Goal: Find specific page/section: Find specific page/section

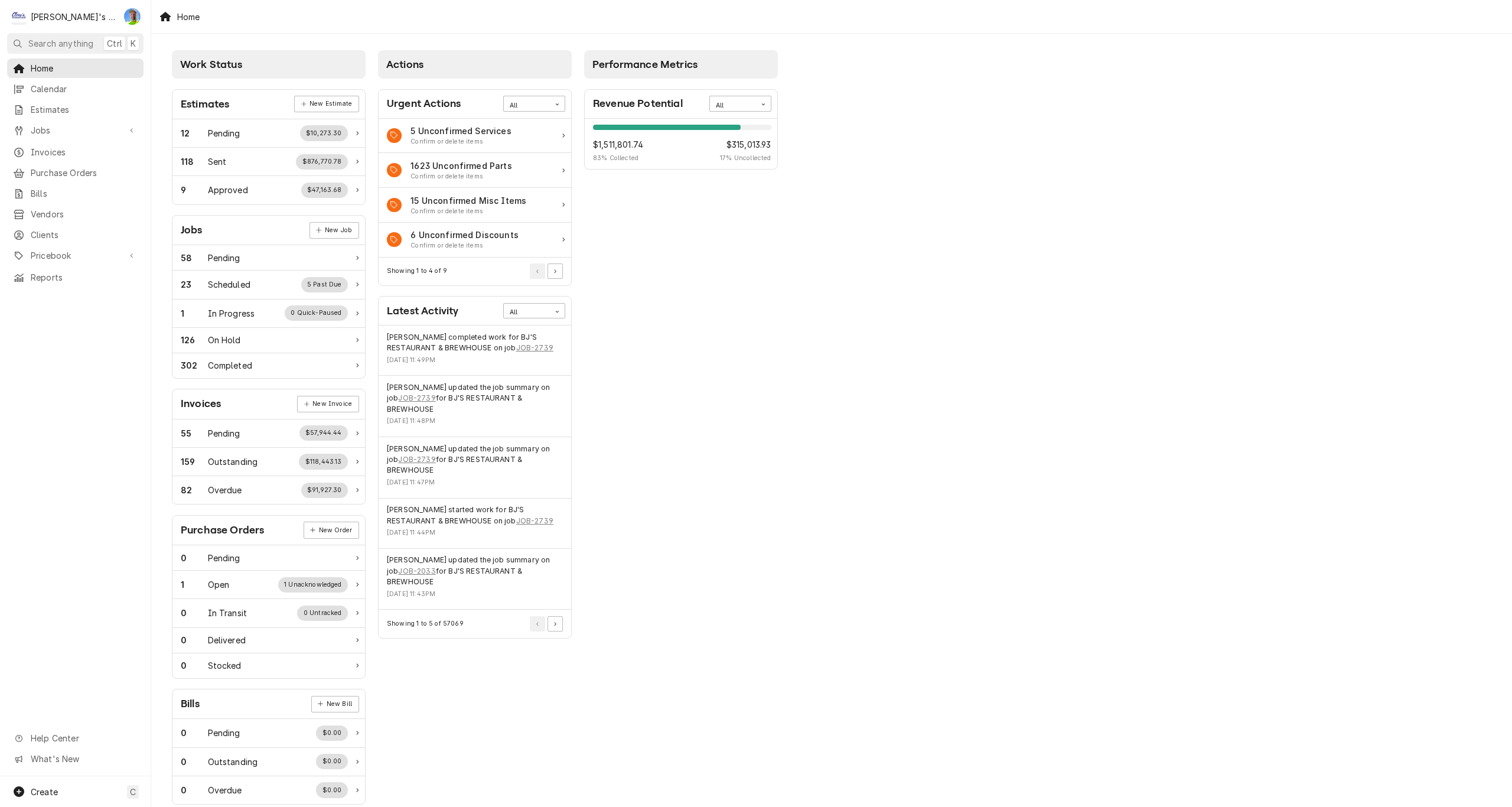
click at [382, 9] on div "Home" at bounding box center [831, 17] width 1361 height 33
click at [62, 132] on div "Jobs" at bounding box center [75, 131] width 132 height 15
click at [55, 153] on div "Jobs" at bounding box center [75, 151] width 132 height 15
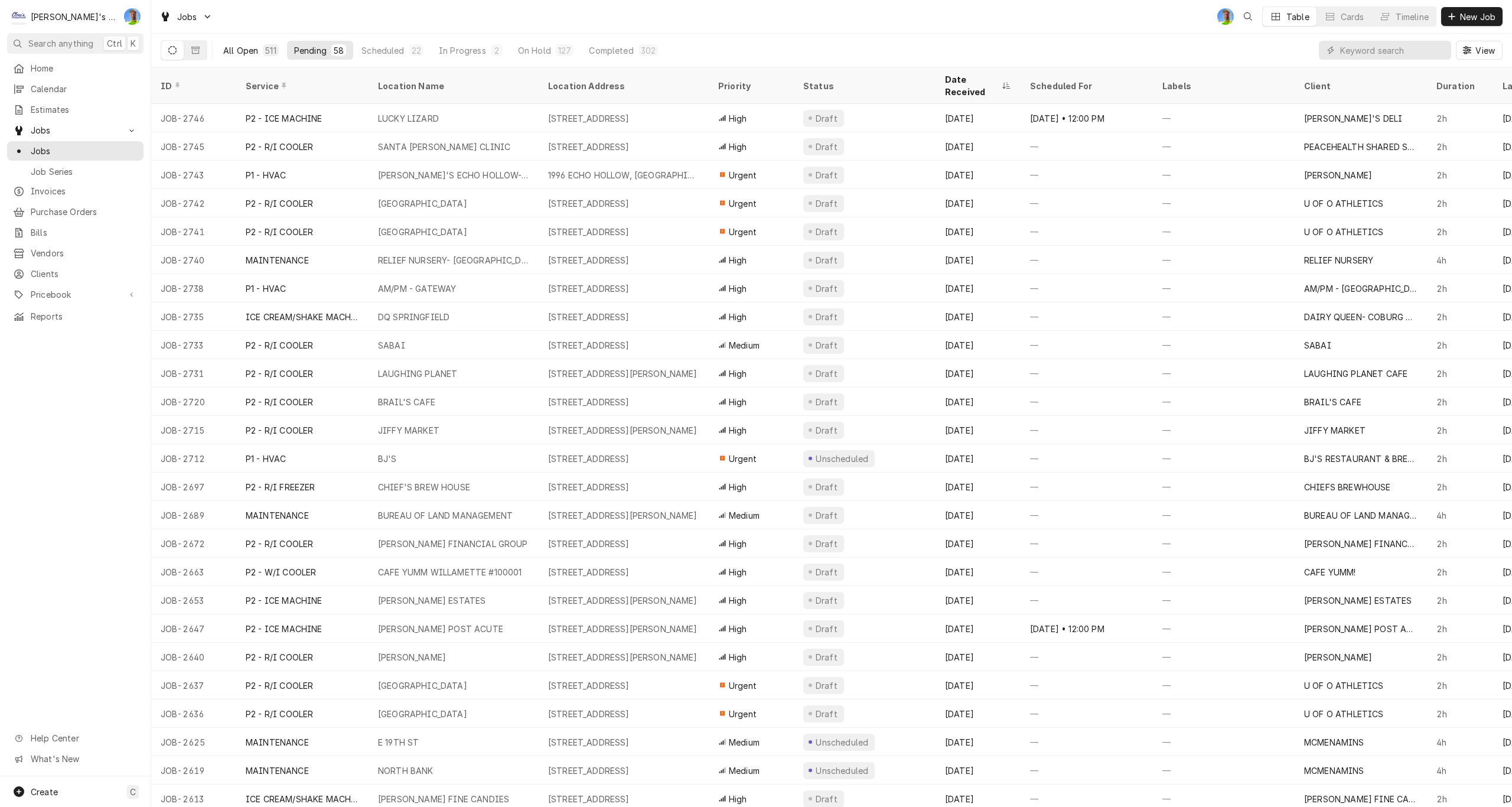
click at [247, 50] on div "All Open" at bounding box center [240, 50] width 35 height 12
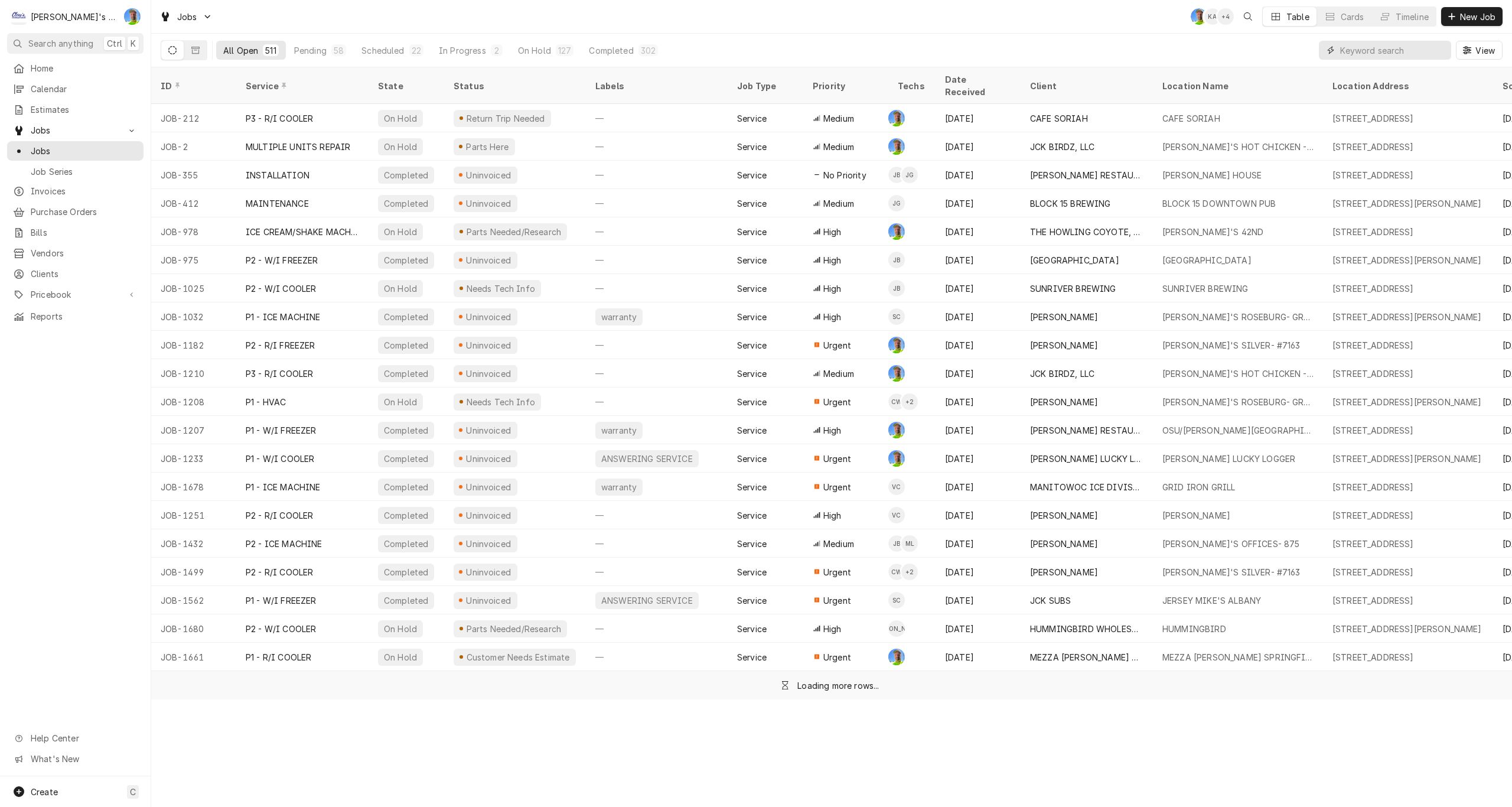
click at [1344, 48] on input "Dynamic Content Wrapper" at bounding box center [1393, 50] width 105 height 19
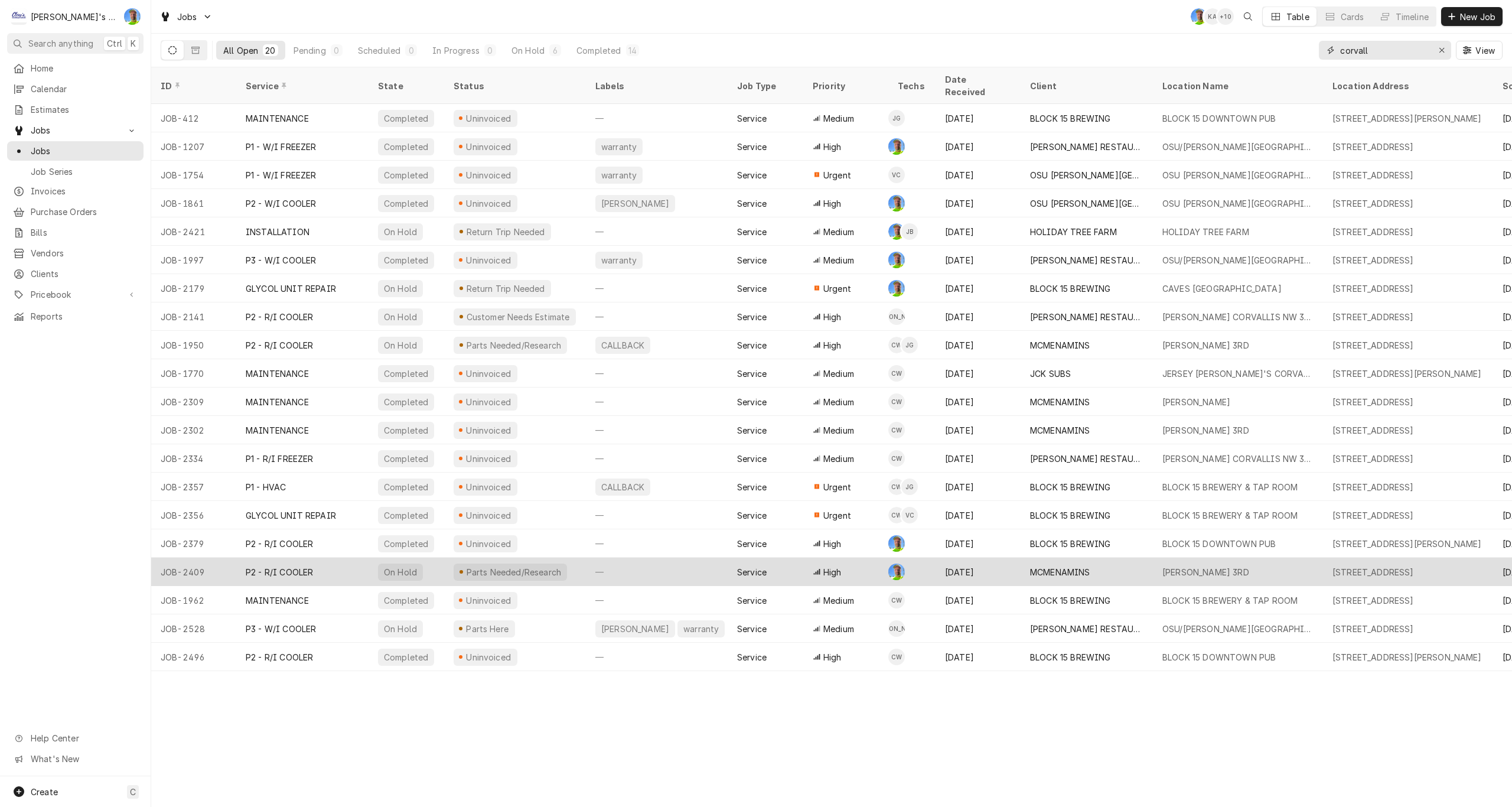
type input "corvall"
click at [1054, 566] on div "MCMENAMINS" at bounding box center [1060, 572] width 60 height 12
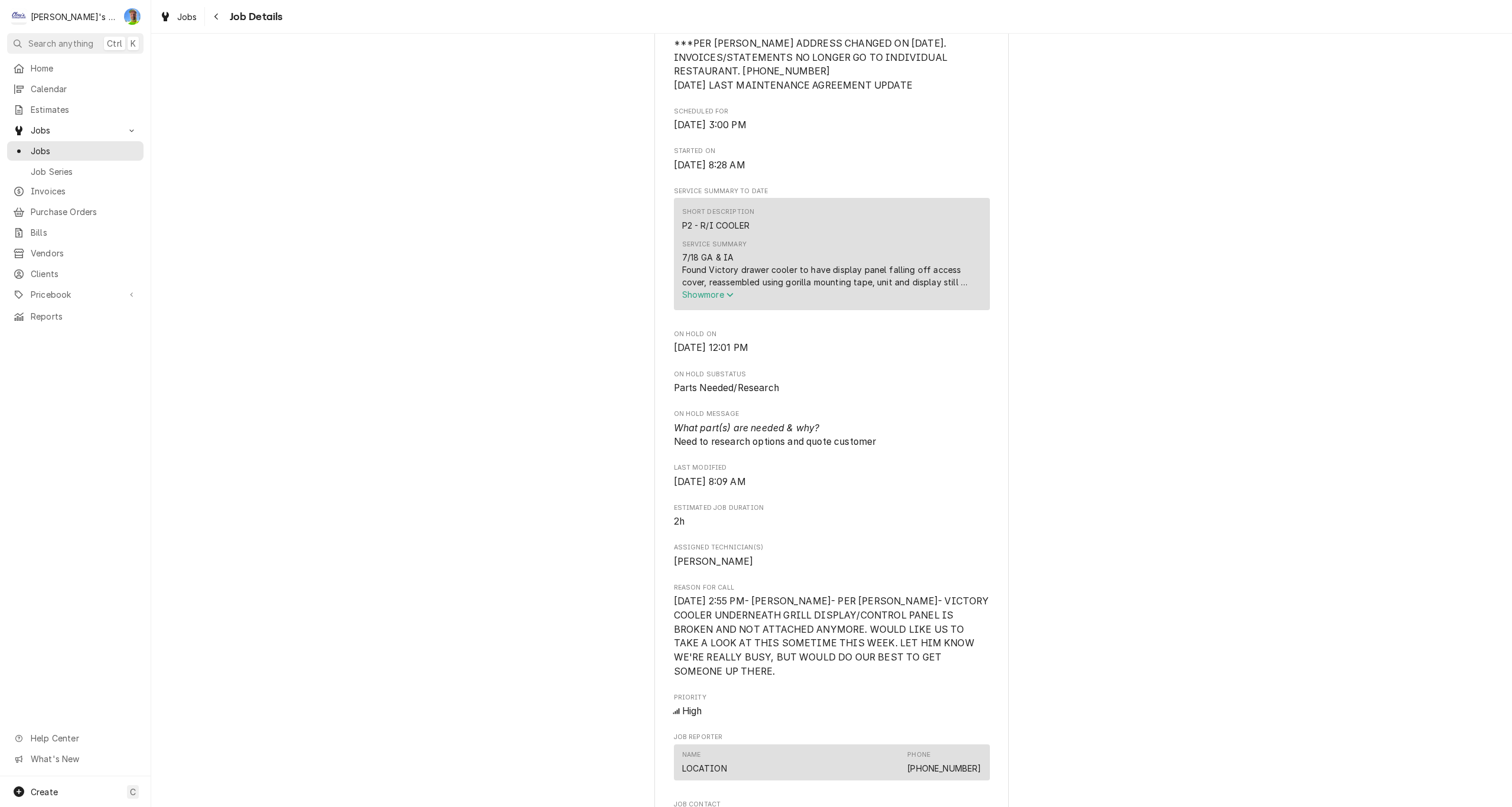
scroll to position [354, 0]
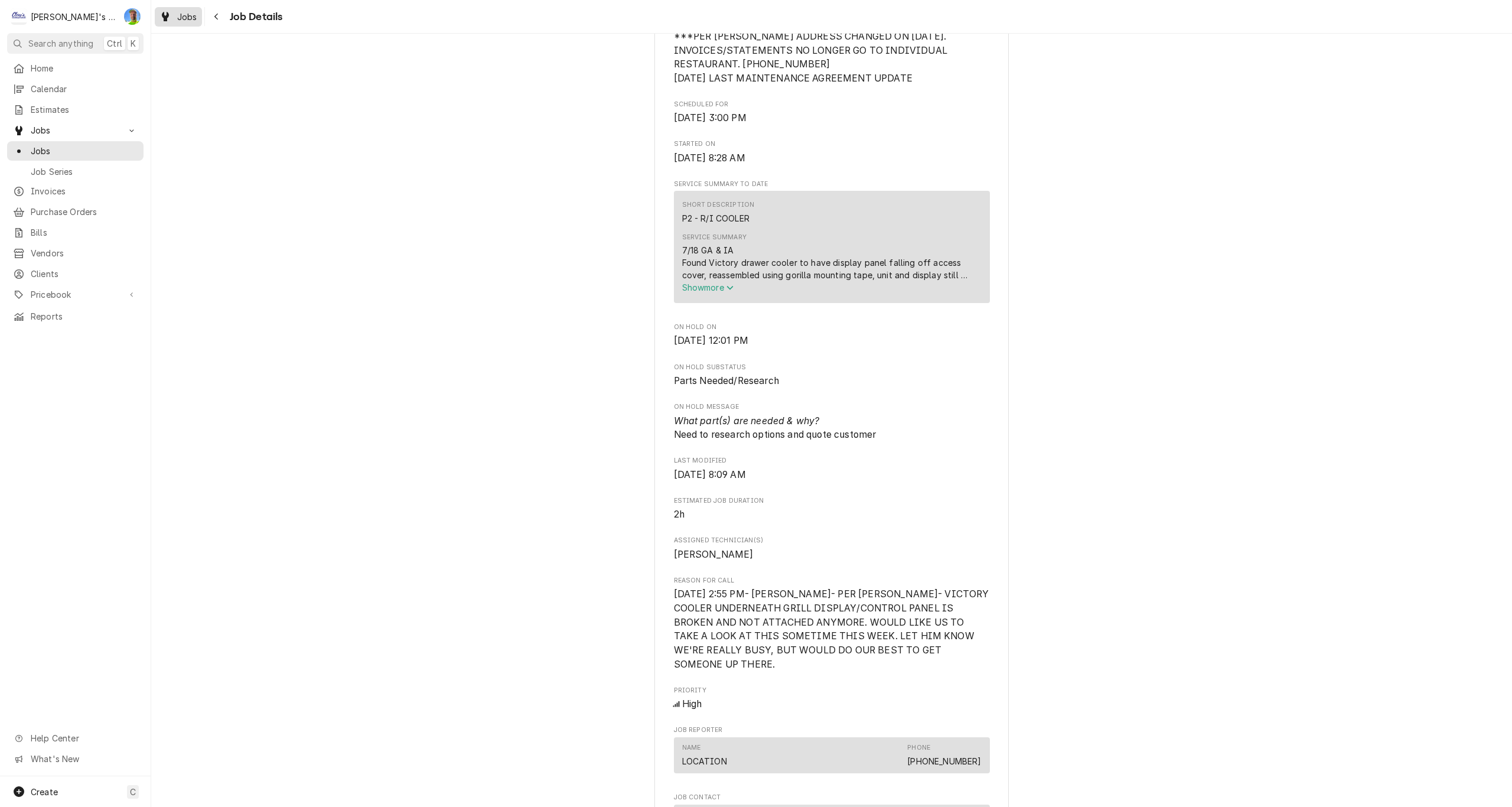
click at [184, 20] on span "Jobs" at bounding box center [187, 17] width 20 height 12
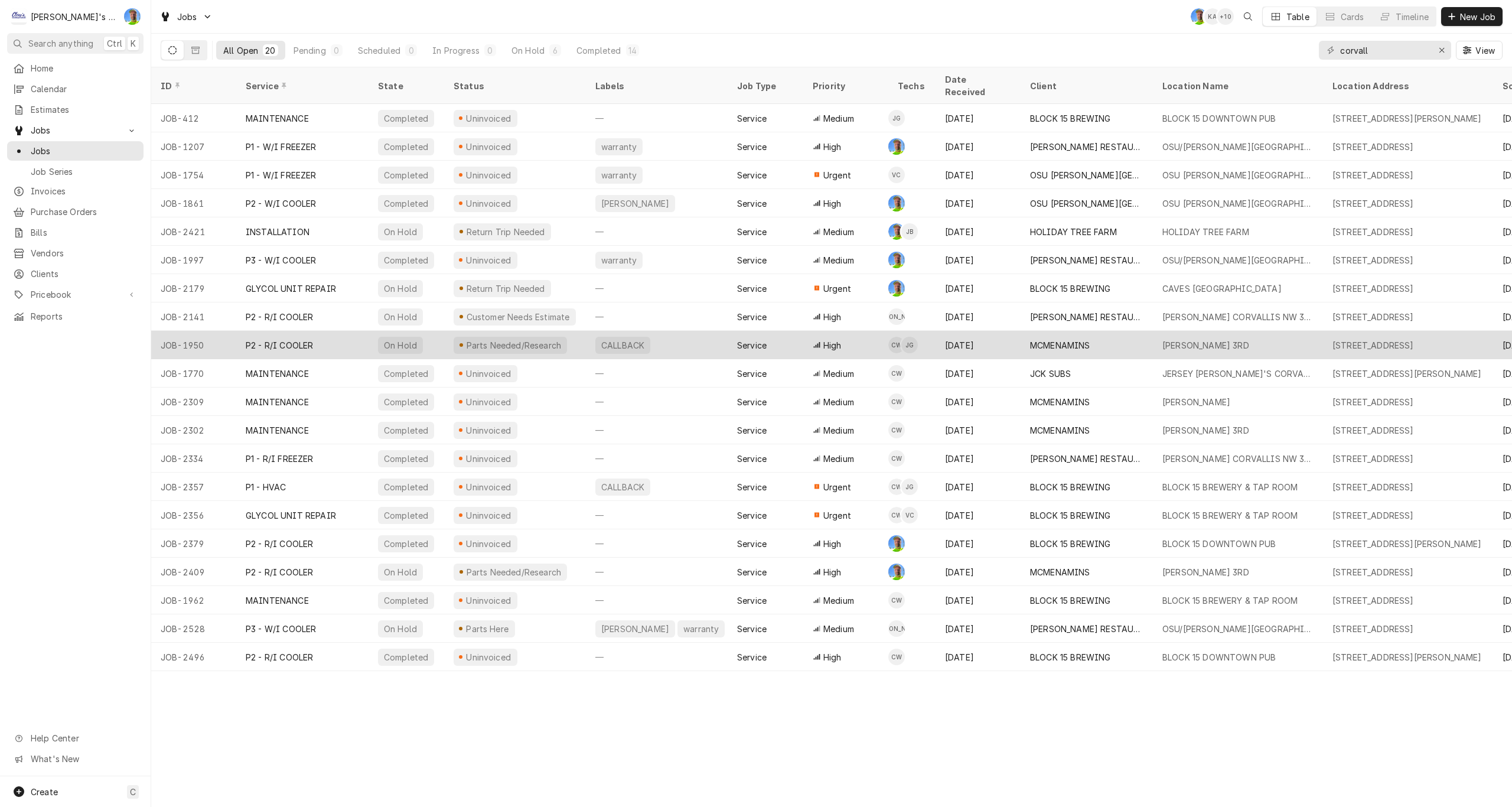
click at [1038, 339] on div "MCMENAMINS" at bounding box center [1060, 345] width 60 height 12
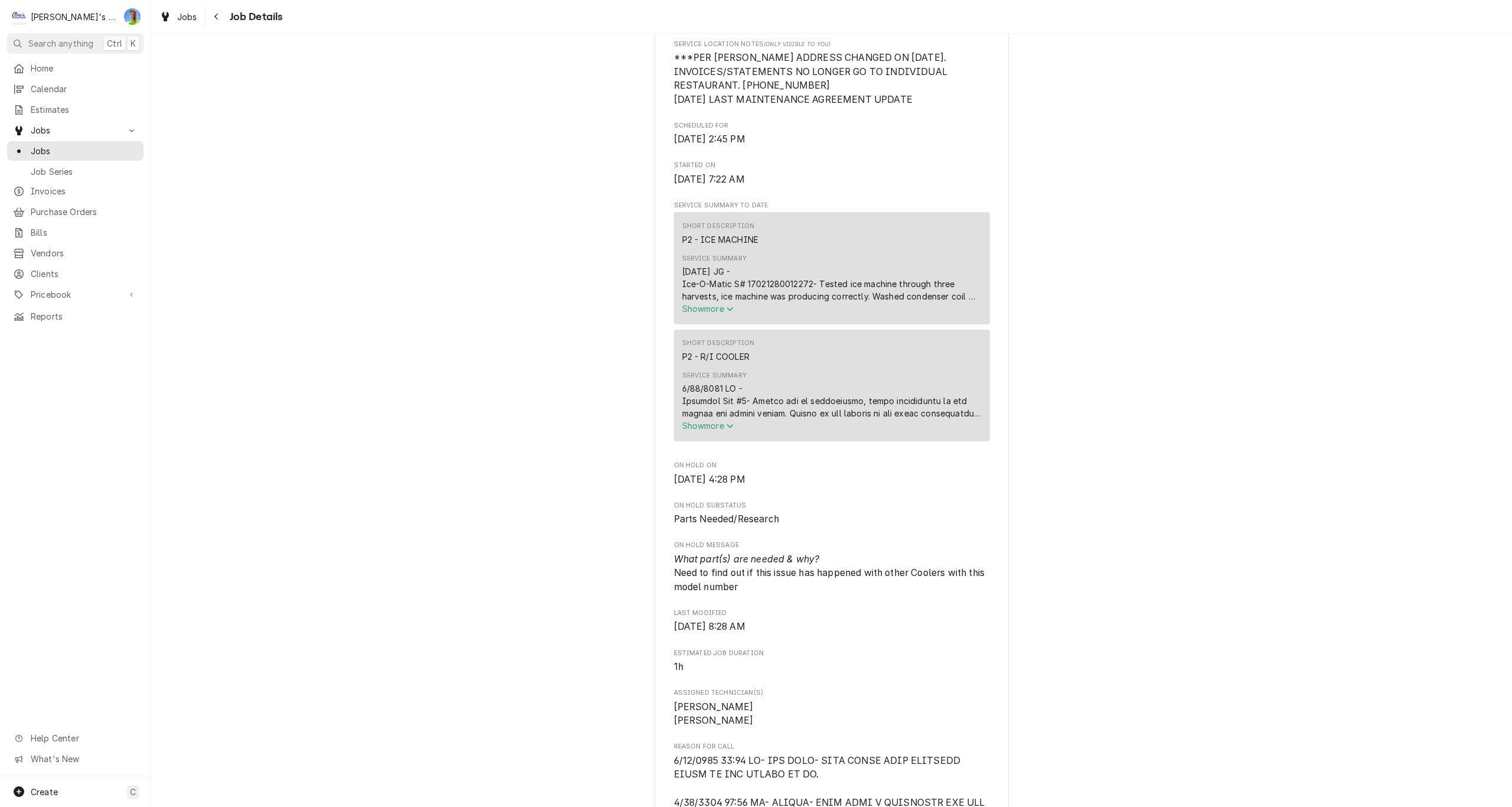
scroll to position [354, 0]
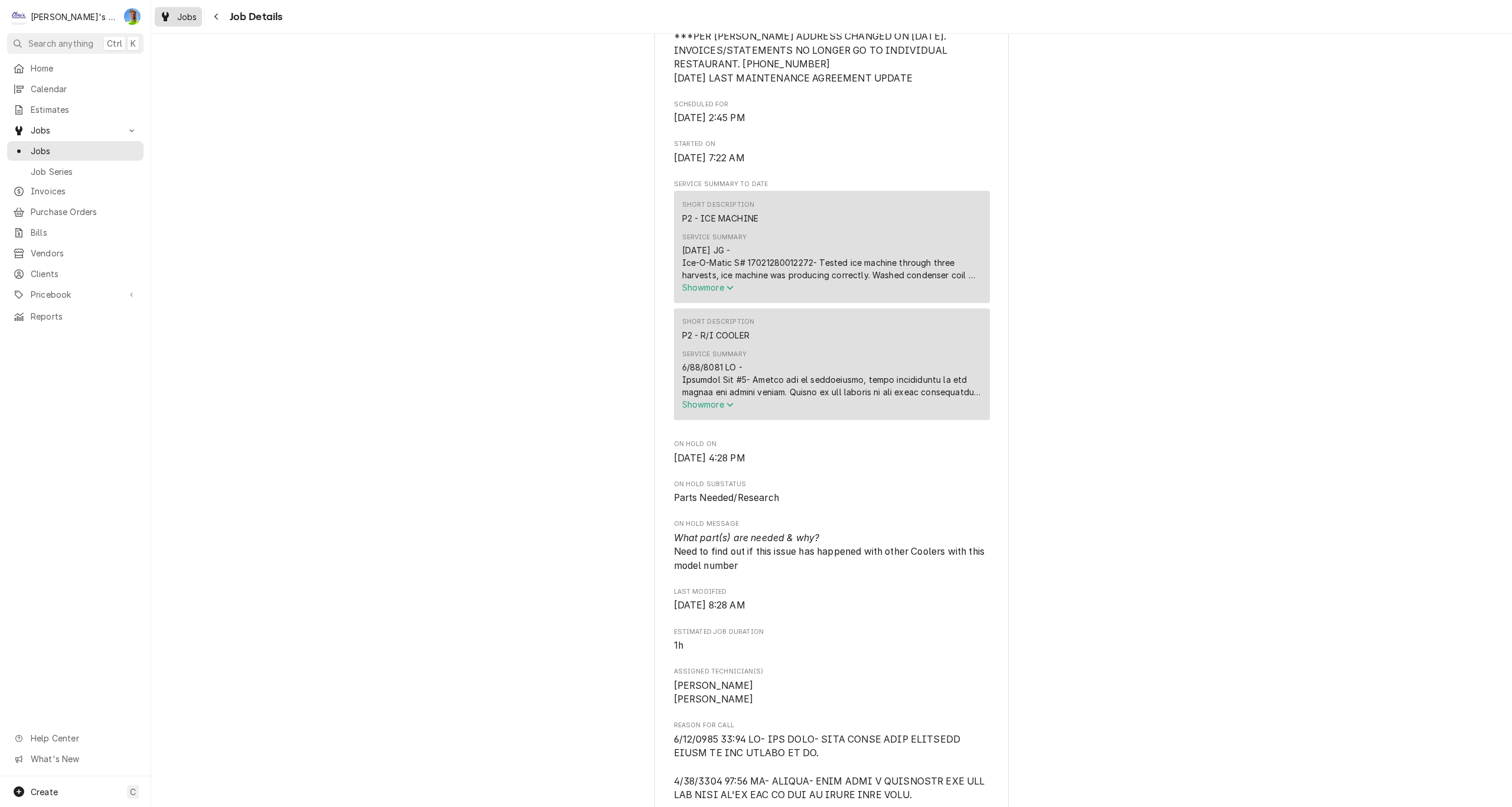
click at [184, 12] on span "Jobs" at bounding box center [187, 17] width 20 height 12
